Goal: Transaction & Acquisition: Download file/media

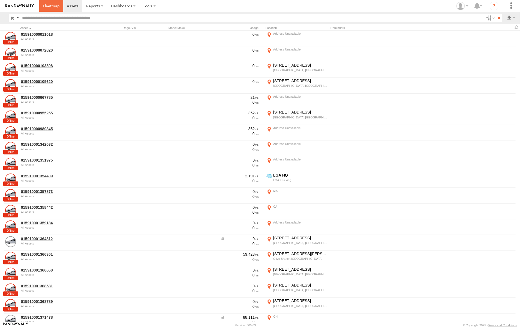
click at [58, 6] on span at bounding box center [51, 5] width 16 height 5
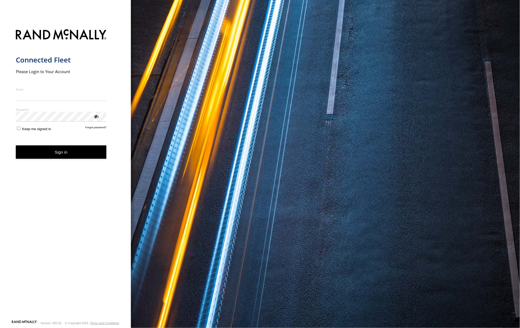
type input "**********"
click at [70, 158] on button "Sign in" at bounding box center [61, 151] width 91 height 13
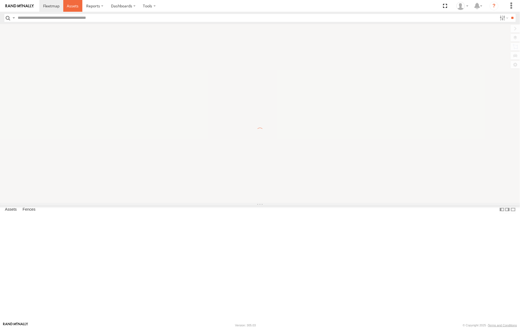
click at [75, 6] on span at bounding box center [73, 5] width 12 height 5
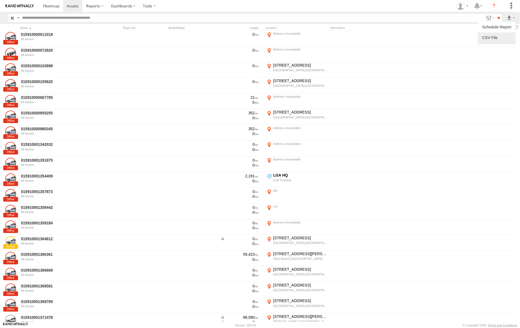
click at [496, 35] on label at bounding box center [496, 38] width 33 height 8
click at [0, 0] on button "Export" at bounding box center [0, 0] width 0 height 0
